Goal: Task Accomplishment & Management: Manage account settings

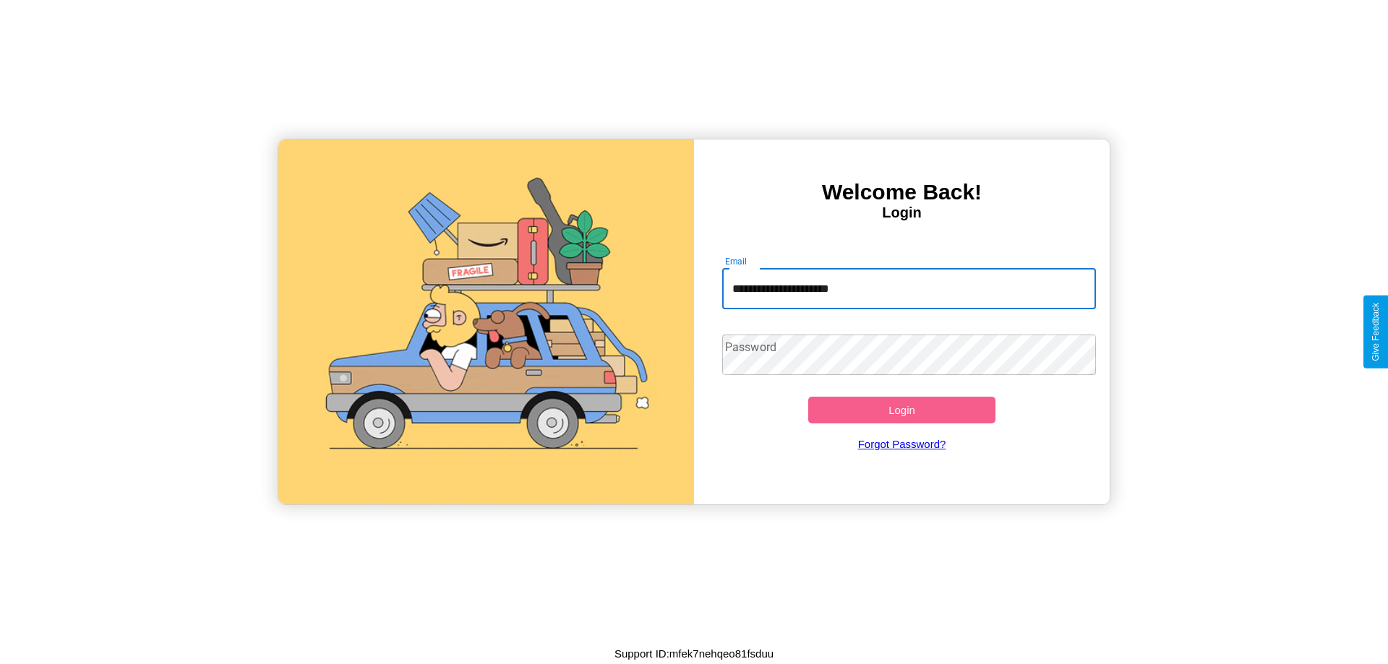
type input "**********"
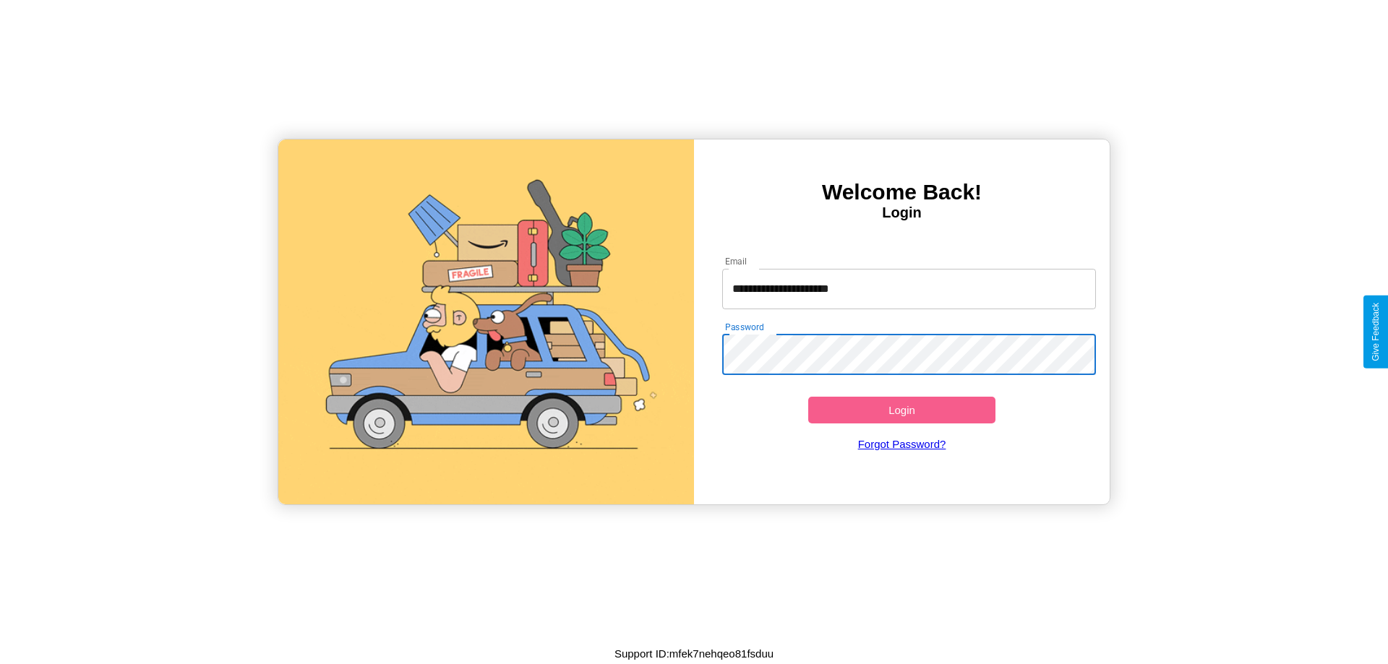
click at [901, 410] on button "Login" at bounding box center [901, 410] width 187 height 27
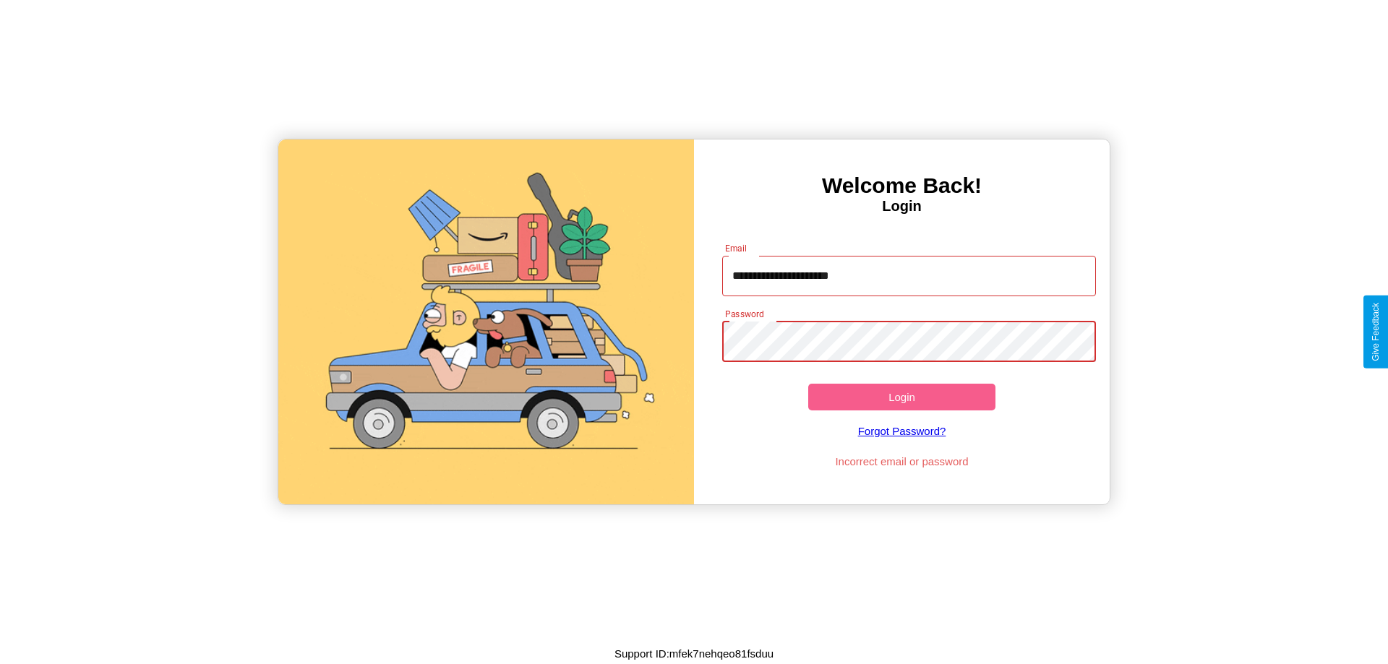
click at [901, 397] on button "Login" at bounding box center [901, 397] width 187 height 27
